Goal: Information Seeking & Learning: Learn about a topic

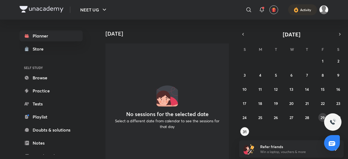
click at [321, 117] on abbr "29" at bounding box center [322, 117] width 4 height 5
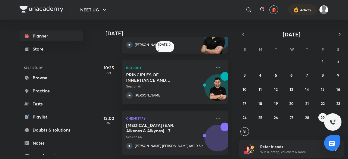
scroll to position [89, 0]
click at [215, 116] on icon at bounding box center [218, 118] width 7 height 7
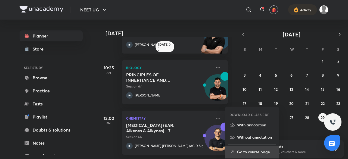
click at [250, 151] on p "Go to course page" at bounding box center [255, 152] width 37 height 6
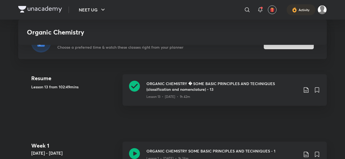
scroll to position [130, 0]
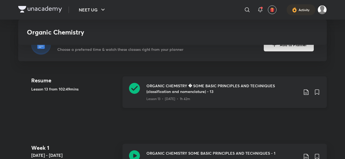
click at [306, 92] on icon at bounding box center [306, 91] width 5 height 5
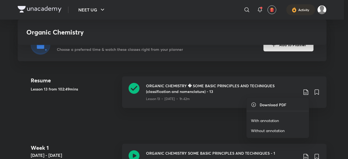
click at [271, 120] on p "With annotation" at bounding box center [265, 121] width 28 height 6
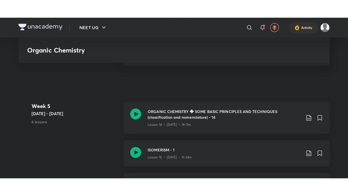
scroll to position [797, 0]
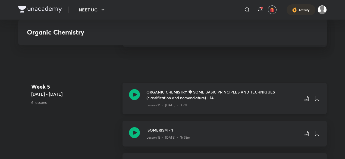
click at [167, 107] on div "ORGANIC CHEMISTRY � SOME BASIC PRINCIPLES AND TECHNIQUES (classification and no…" at bounding box center [225, 99] width 204 height 32
